Goal: Use online tool/utility: Utilize a website feature to perform a specific function

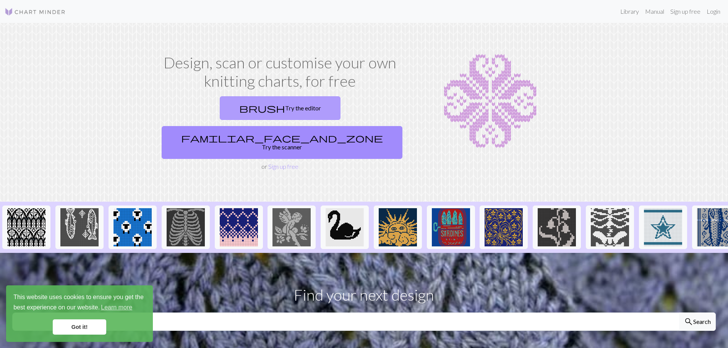
click at [232, 104] on link "brush Try the editor" at bounding box center [280, 108] width 121 height 24
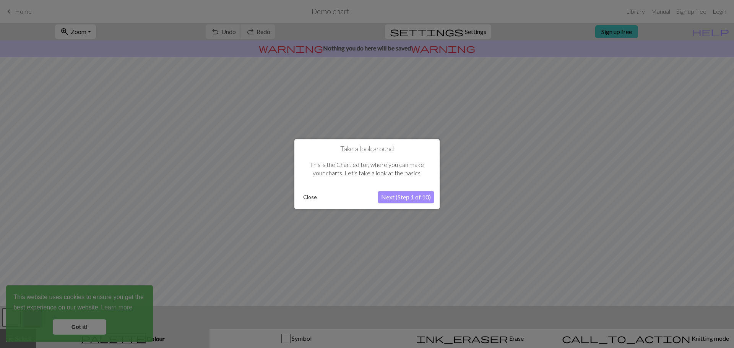
click at [413, 196] on button "Next (Step 1 of 10)" at bounding box center [406, 197] width 56 height 12
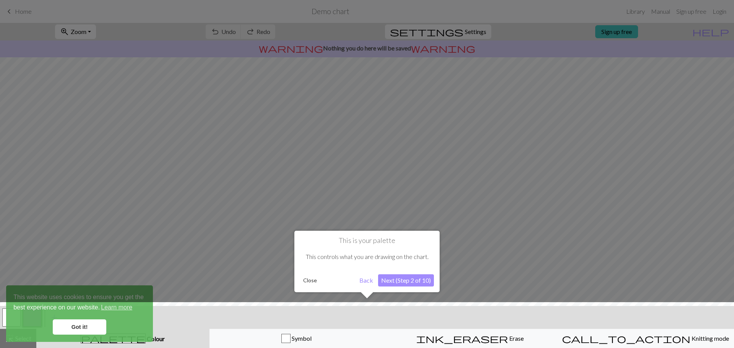
click at [403, 279] on button "Next (Step 2 of 10)" at bounding box center [406, 281] width 56 height 12
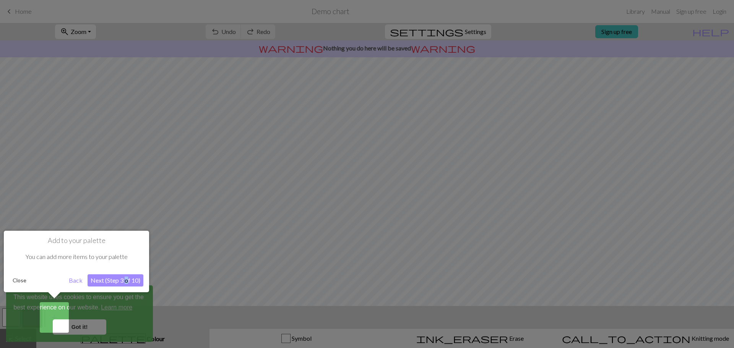
click at [127, 288] on div "Add to your palette You can add more items to your palette Close Back Next (Ste…" at bounding box center [76, 262] width 145 height 62
click at [132, 283] on button "Next (Step 3 of 10)" at bounding box center [116, 281] width 56 height 12
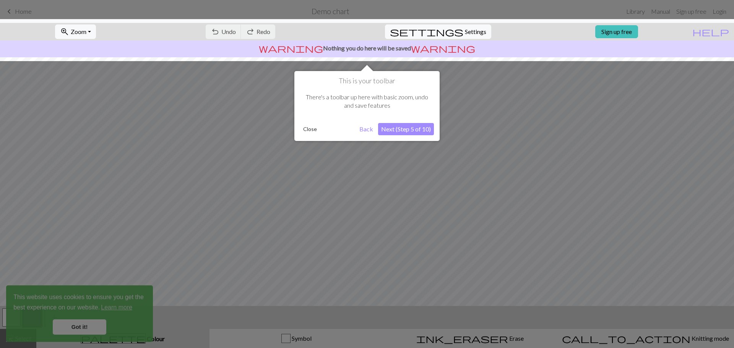
click at [400, 126] on button "Next (Step 5 of 10)" at bounding box center [406, 129] width 56 height 12
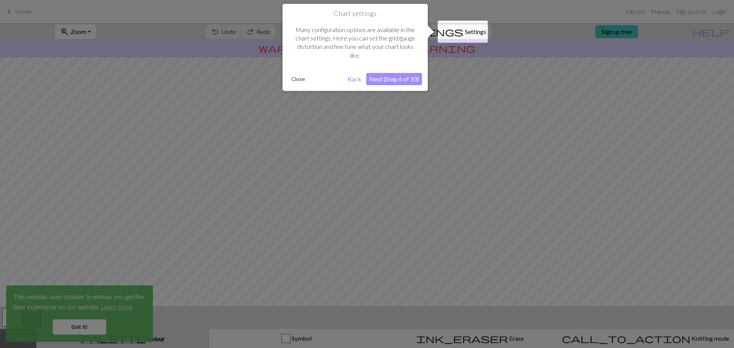
click at [391, 76] on button "Next (Step 6 of 10)" at bounding box center [394, 79] width 56 height 12
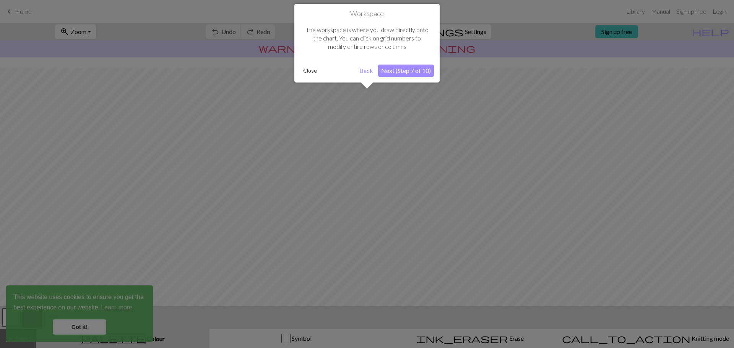
scroll to position [36, 0]
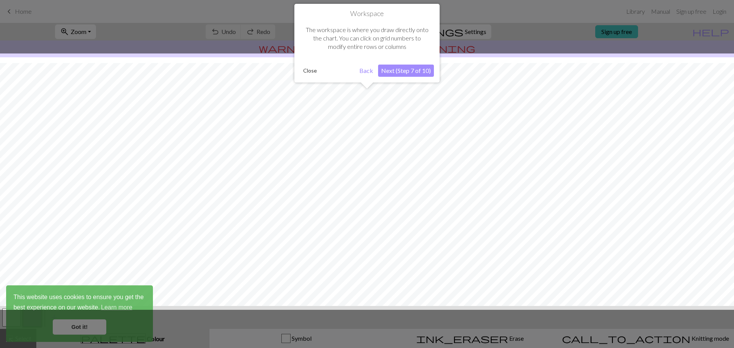
click at [389, 68] on button "Next (Step 7 of 10)" at bounding box center [406, 71] width 56 height 12
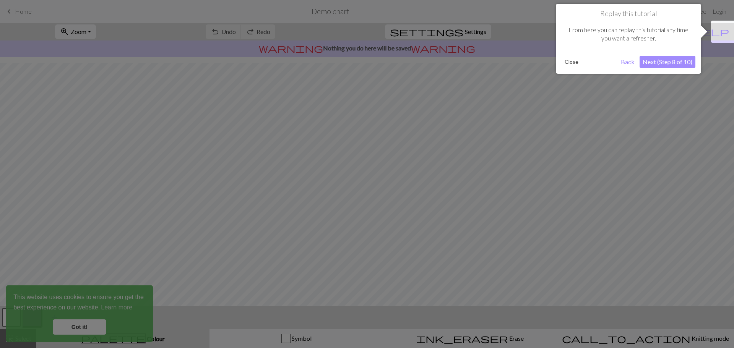
click at [337, 261] on div at bounding box center [367, 174] width 734 height 348
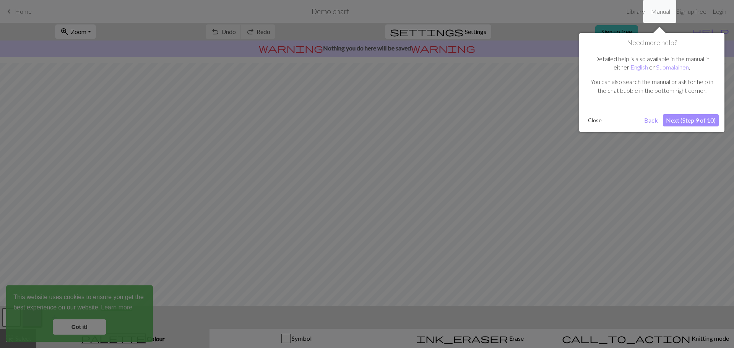
click at [592, 120] on button "Close" at bounding box center [595, 120] width 20 height 11
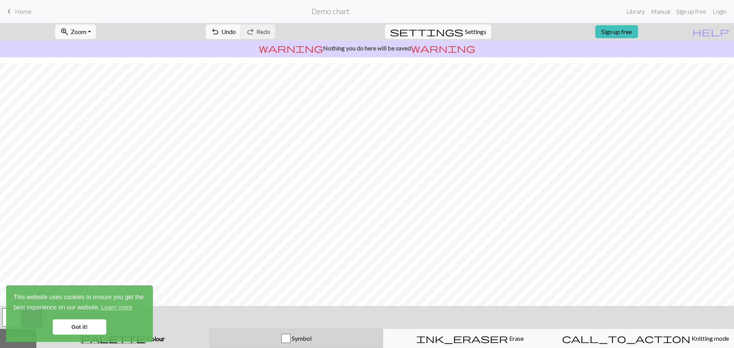
click at [286, 341] on div "button" at bounding box center [285, 338] width 9 height 9
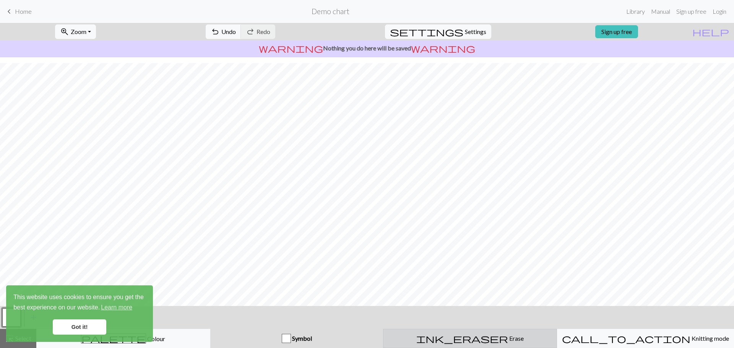
drag, startPoint x: 491, startPoint y: 337, endPoint x: 482, endPoint y: 332, distance: 9.6
click at [486, 335] on div "ink_eraser Erase Erase" at bounding box center [470, 338] width 164 height 9
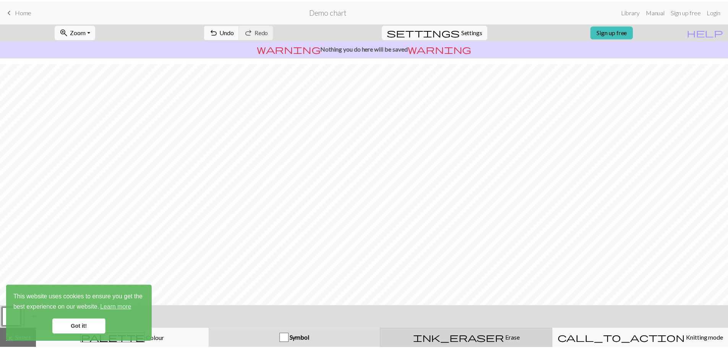
scroll to position [13, 0]
